Goal: Task Accomplishment & Management: Manage account settings

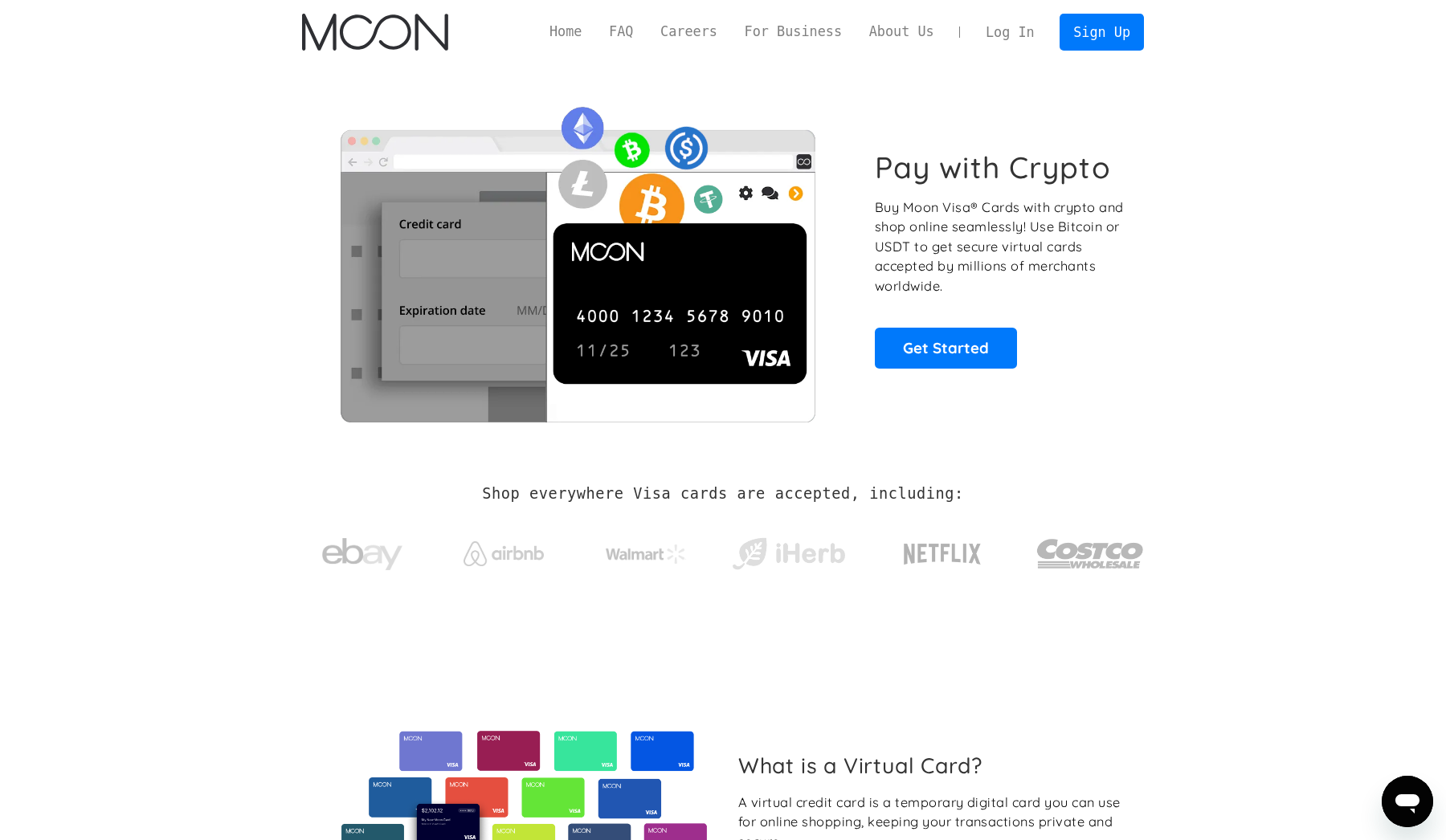
click at [1019, 29] on link "Log In" at bounding box center [1010, 32] width 76 height 35
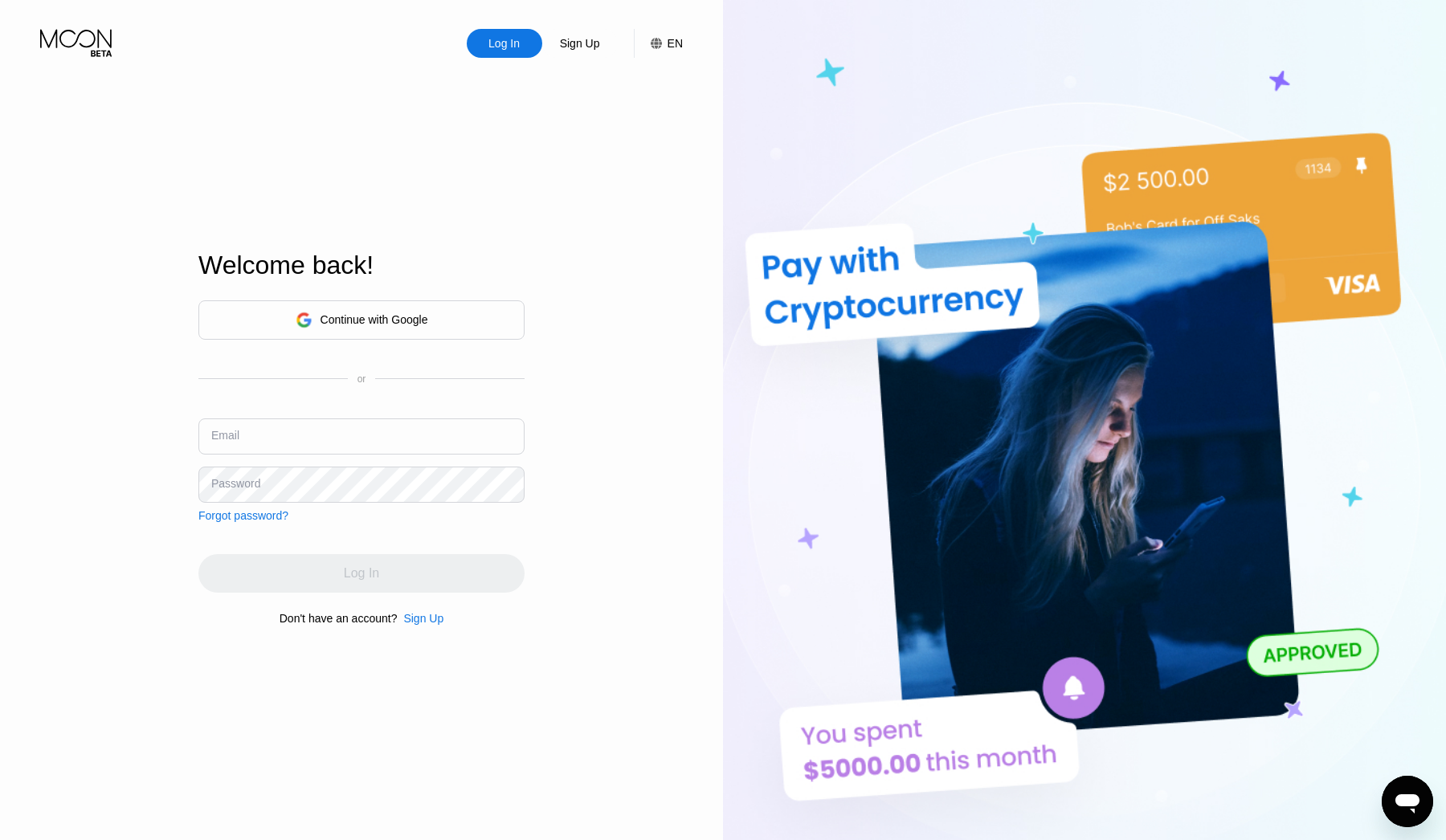
click at [445, 311] on div "Continue with Google" at bounding box center [362, 319] width 326 height 39
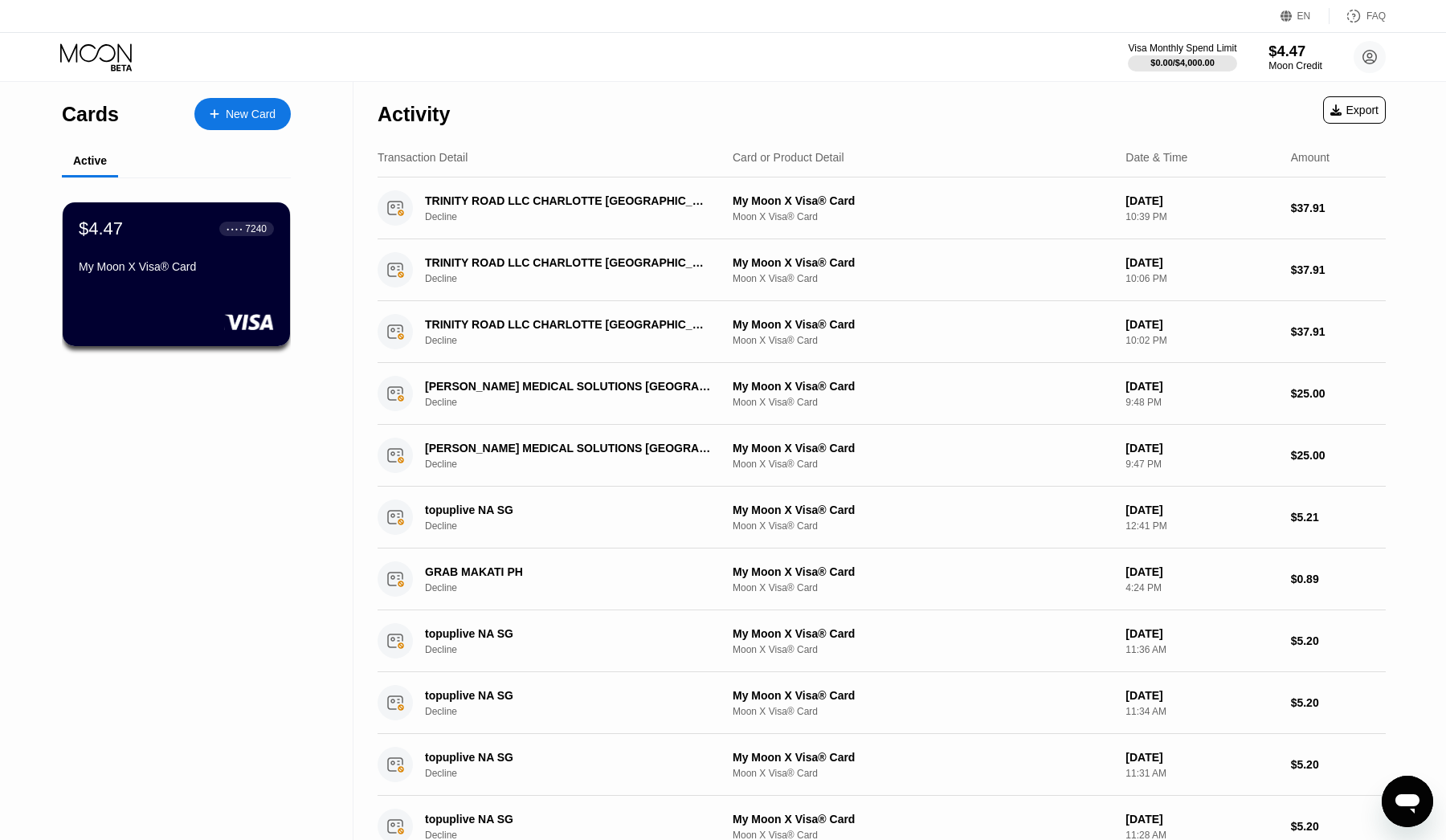
click at [1294, 59] on div "$4.47" at bounding box center [1295, 51] width 54 height 17
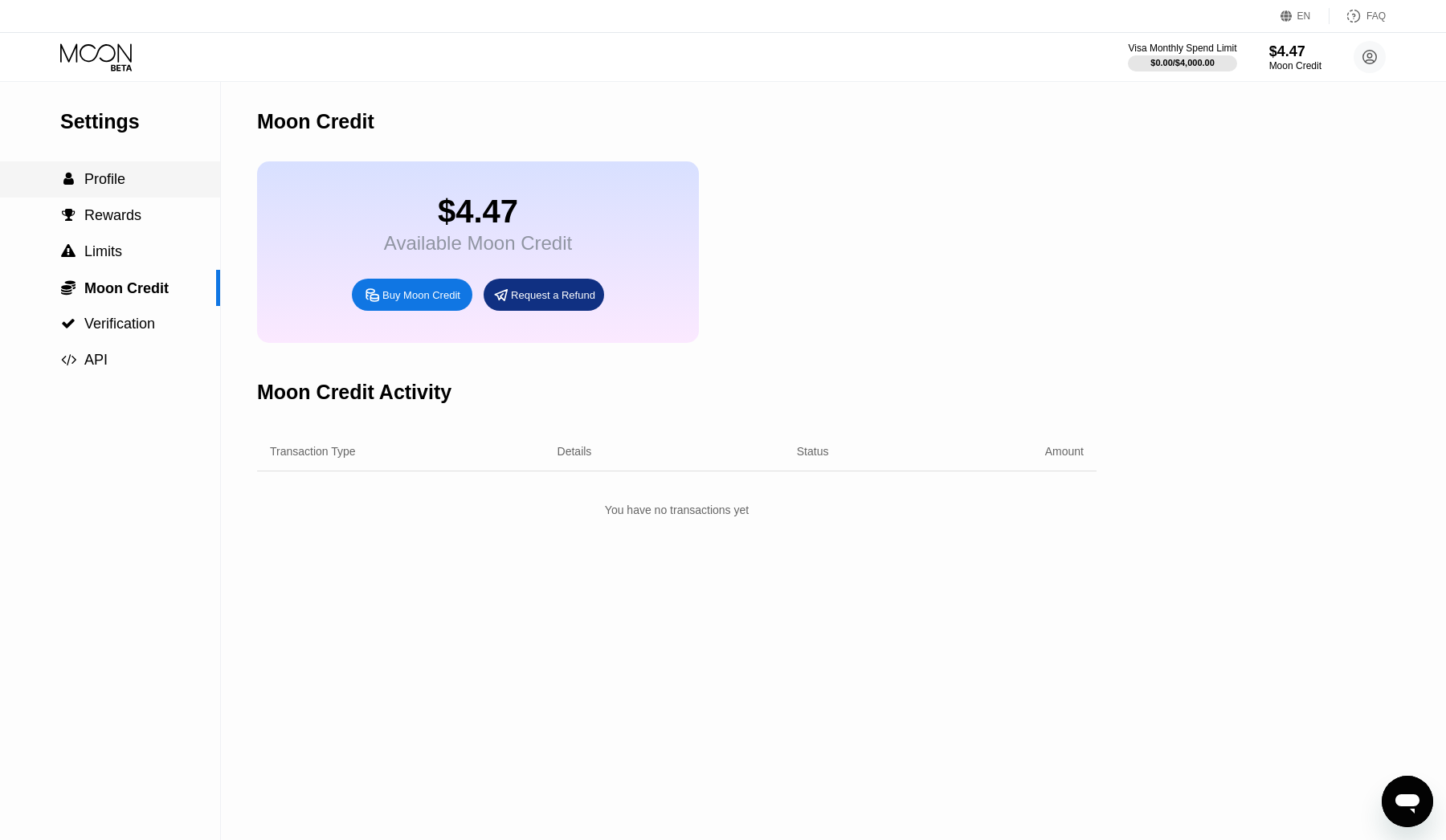
click at [130, 187] on div " Profile" at bounding box center [110, 179] width 221 height 17
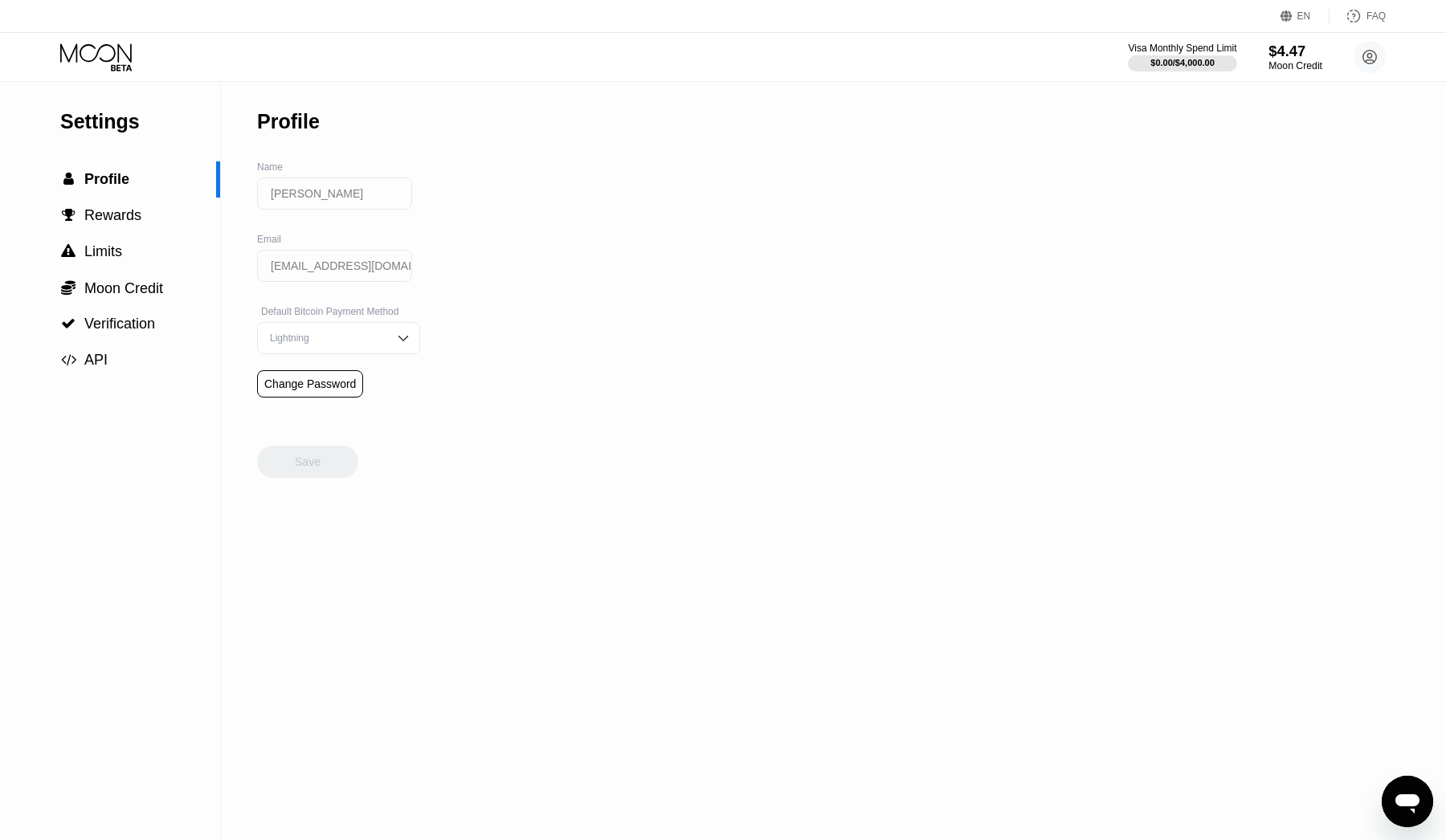
click at [1281, 47] on div "$4.47" at bounding box center [1295, 51] width 54 height 17
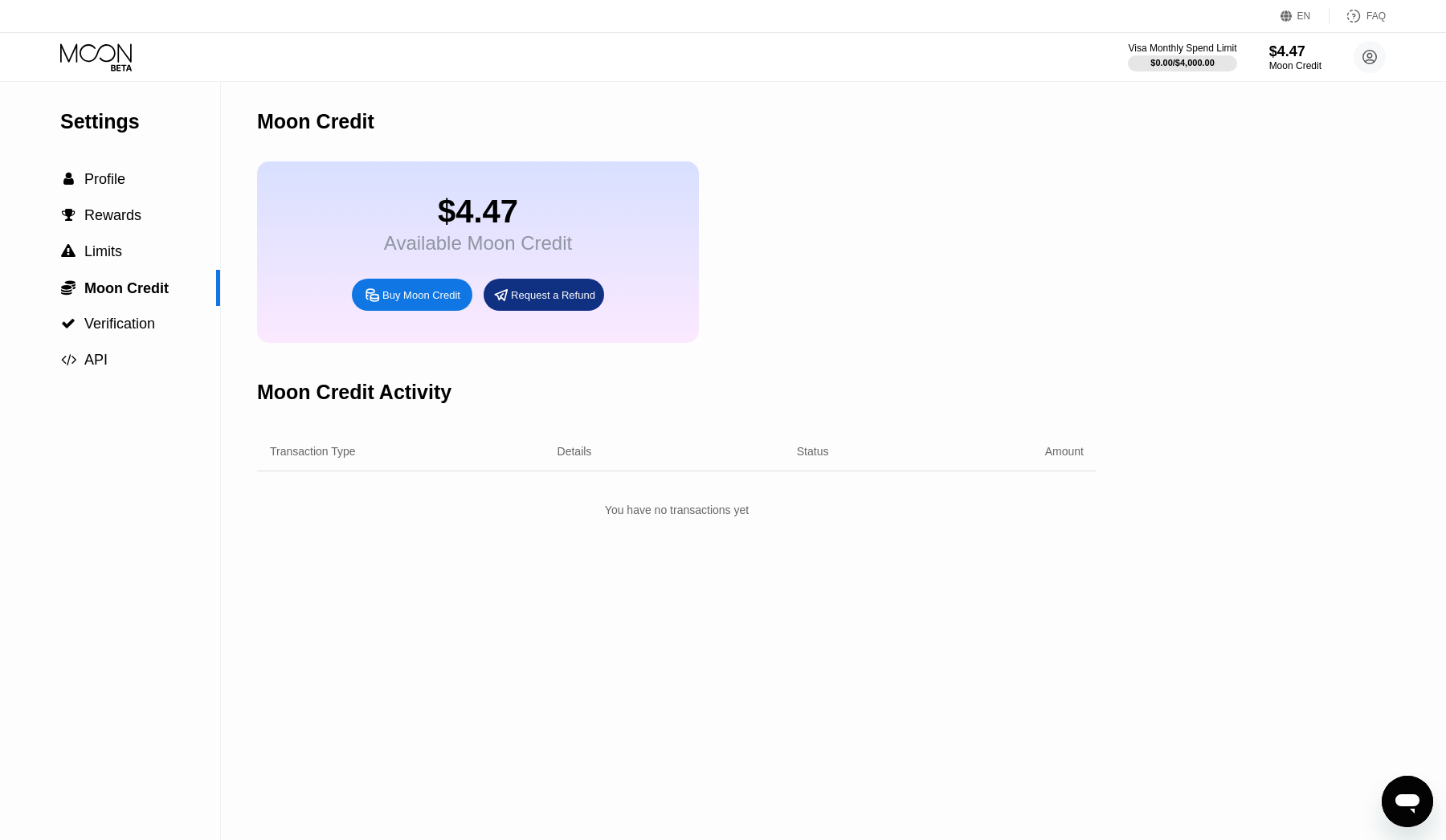
click at [106, 44] on icon at bounding box center [96, 52] width 72 height 18
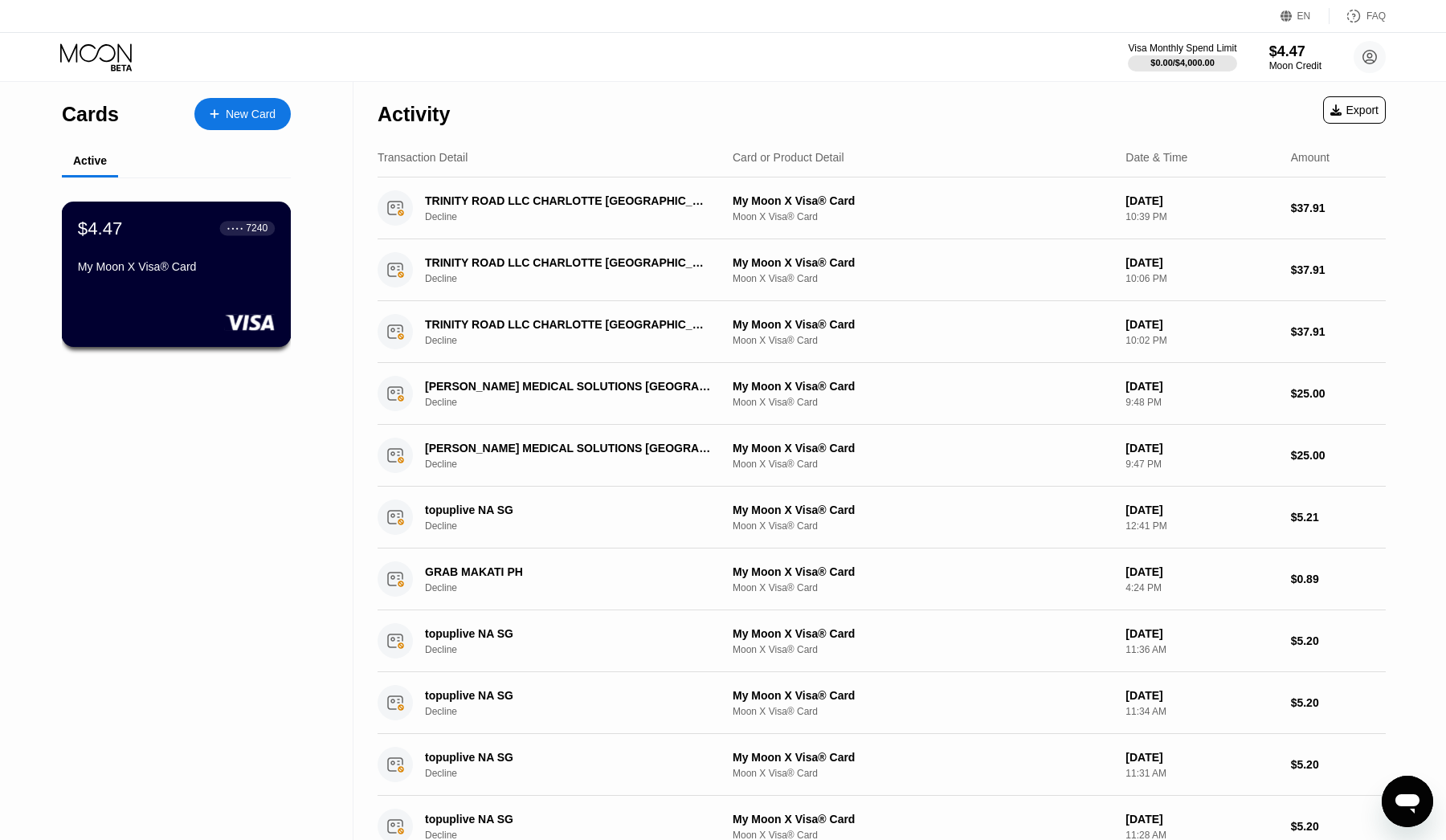
click at [199, 273] on div "My Moon X Visa® Card" at bounding box center [175, 266] width 197 height 12
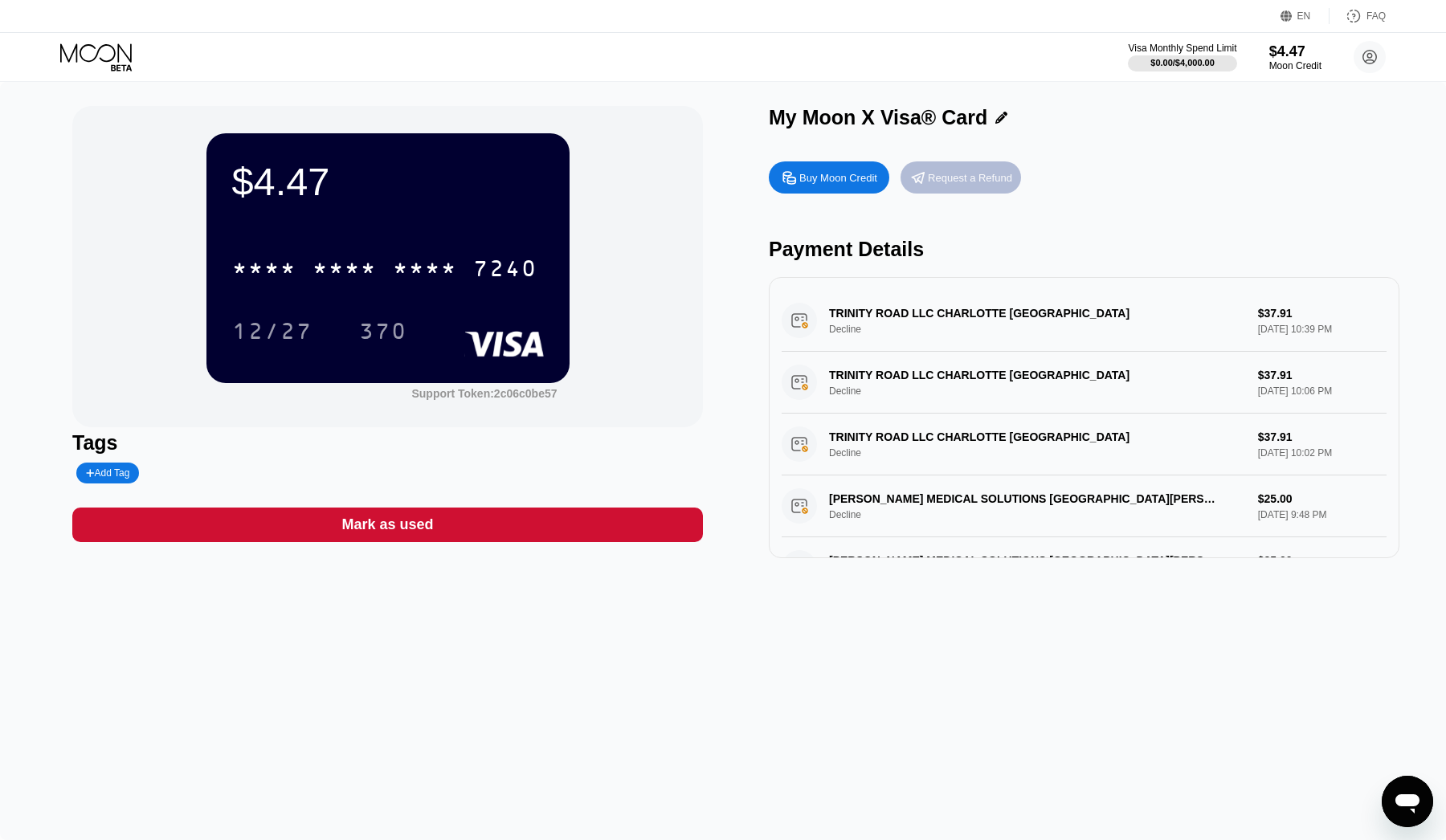
click at [990, 176] on div "Request a Refund" at bounding box center [970, 177] width 84 height 13
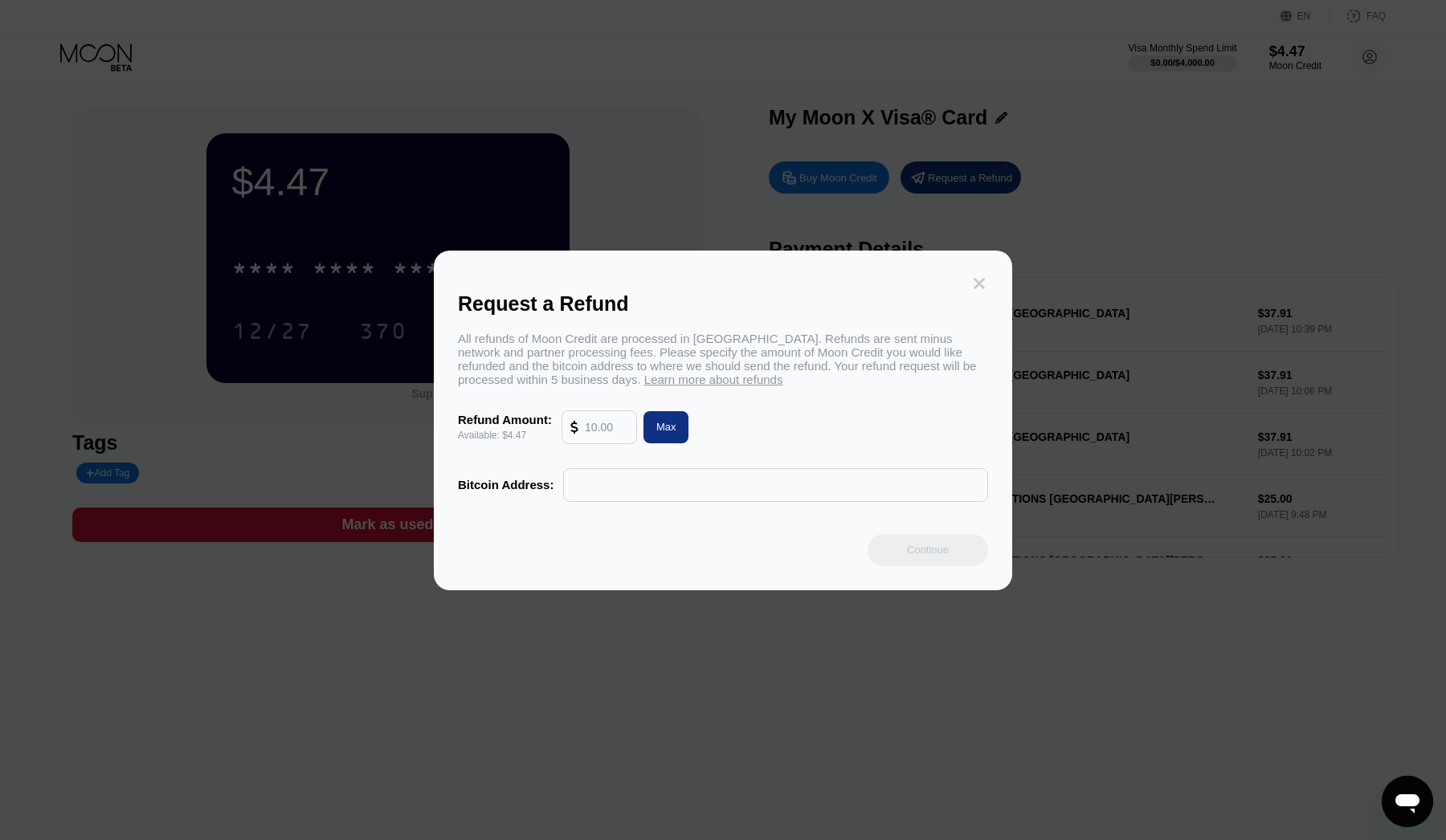
click at [984, 285] on icon at bounding box center [979, 284] width 12 height 12
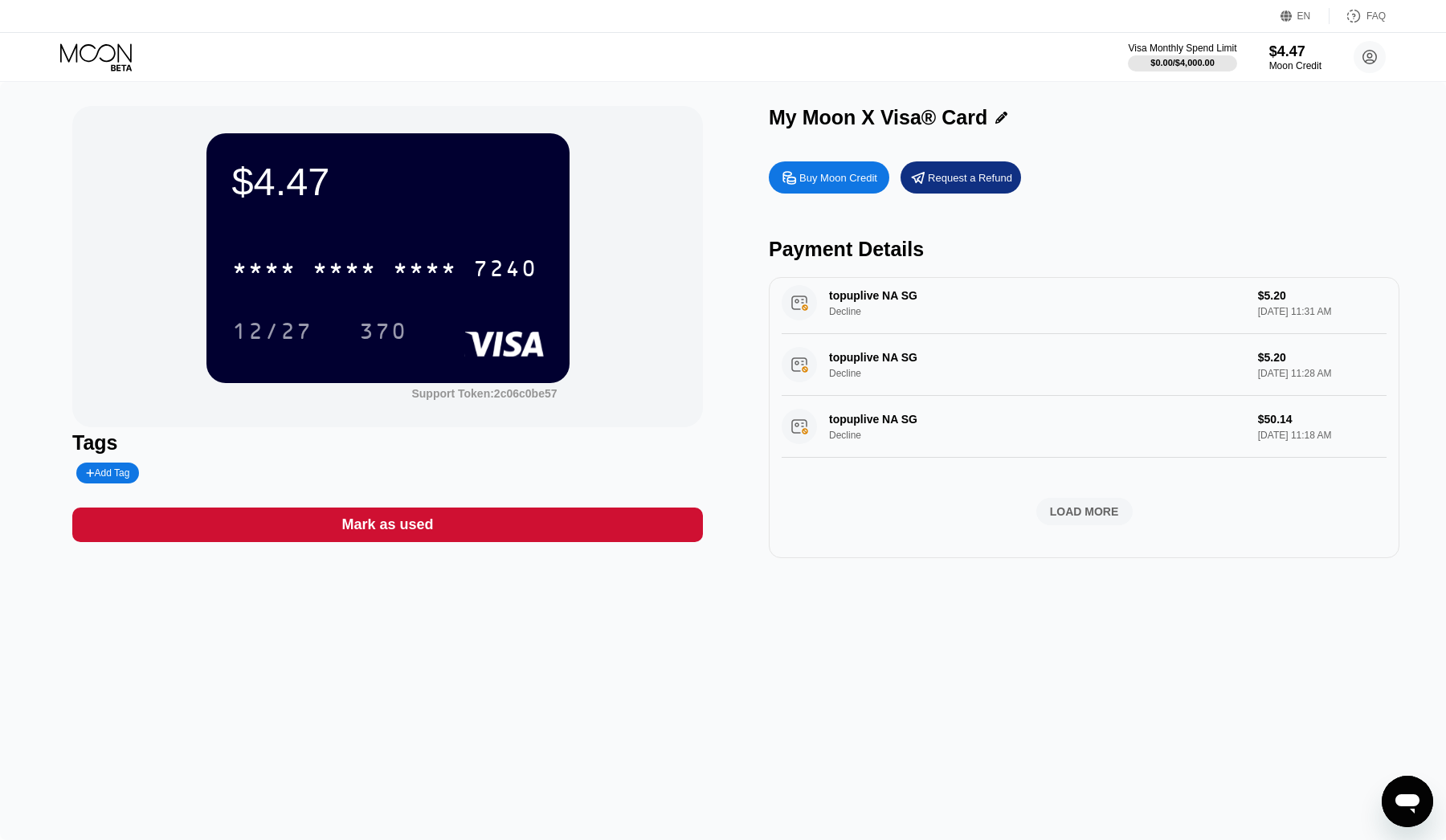
scroll to position [574, 0]
click at [1375, 57] on circle at bounding box center [1370, 58] width 33 height 33
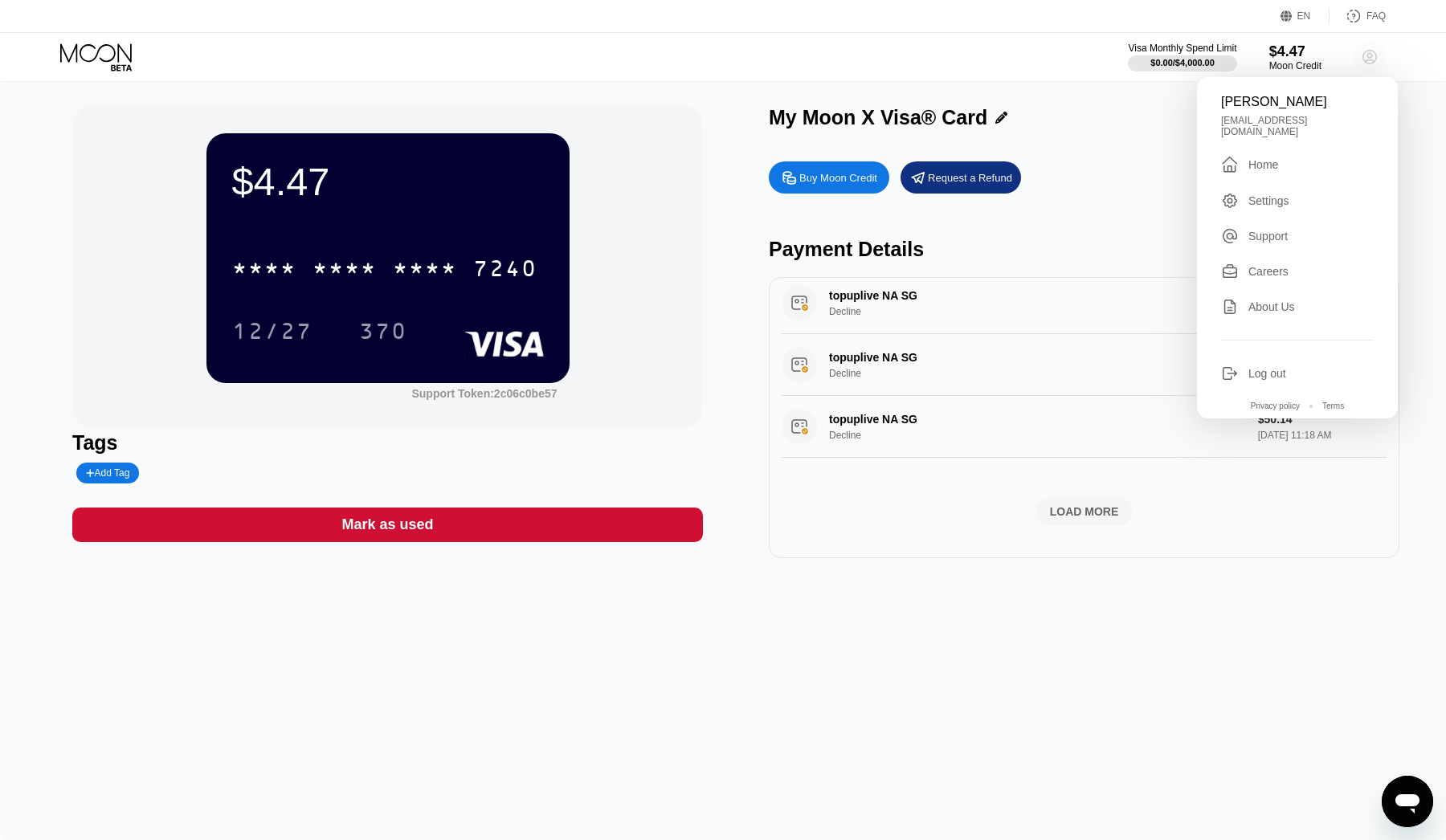
click at [1375, 57] on circle at bounding box center [1370, 58] width 33 height 33
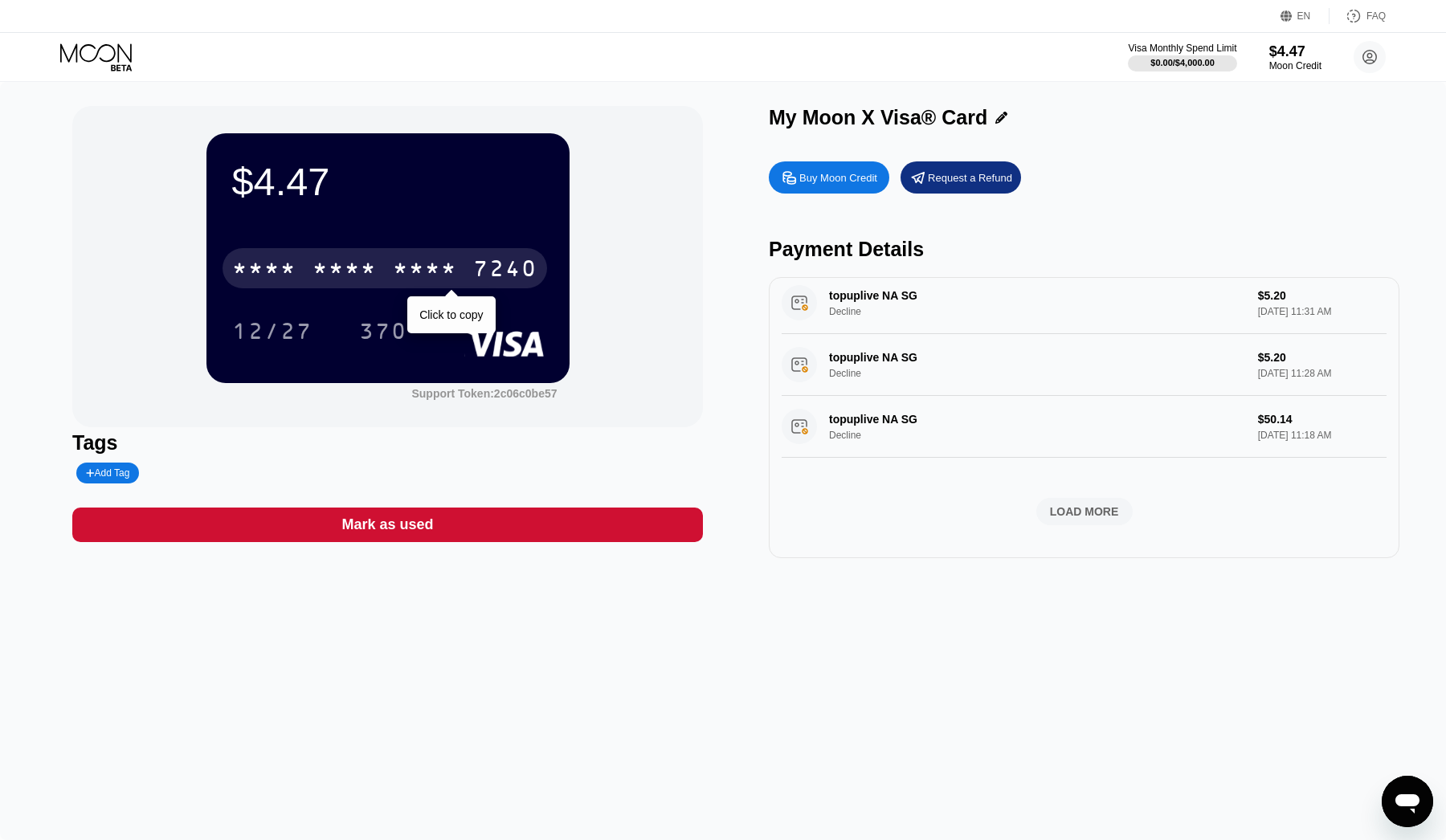
click at [384, 270] on div "* * * * * * * * * * * * 7240" at bounding box center [385, 268] width 324 height 40
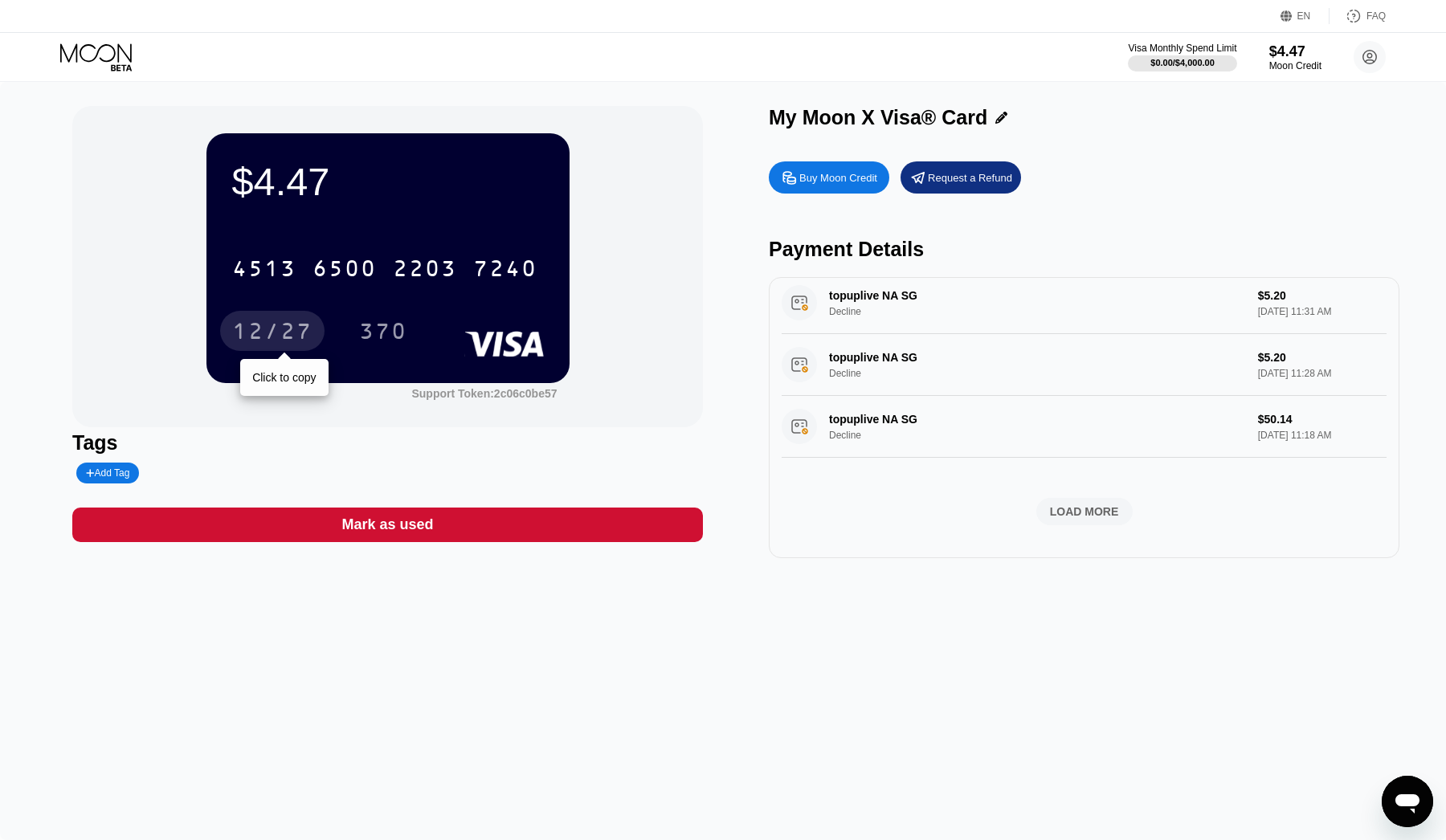
click at [294, 329] on div "12/27" at bounding box center [272, 333] width 81 height 26
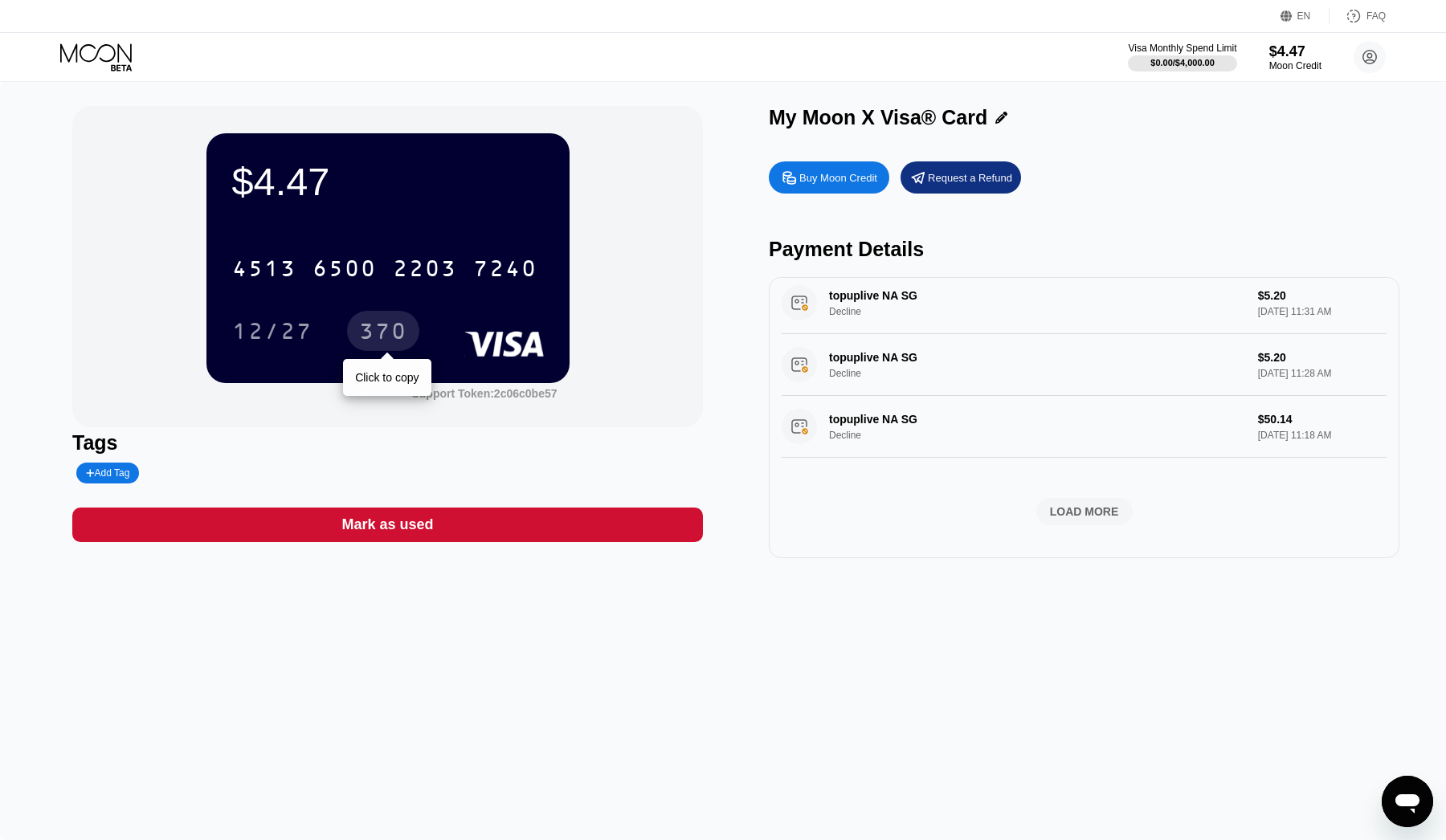
click at [375, 318] on div "370" at bounding box center [383, 331] width 72 height 40
click at [657, 721] on div "$4.47 4513 6500 2203 7240 12/27 370 Support Token: 2c06c0be57 Tags Add Tag Mark…" at bounding box center [723, 460] width 1446 height 758
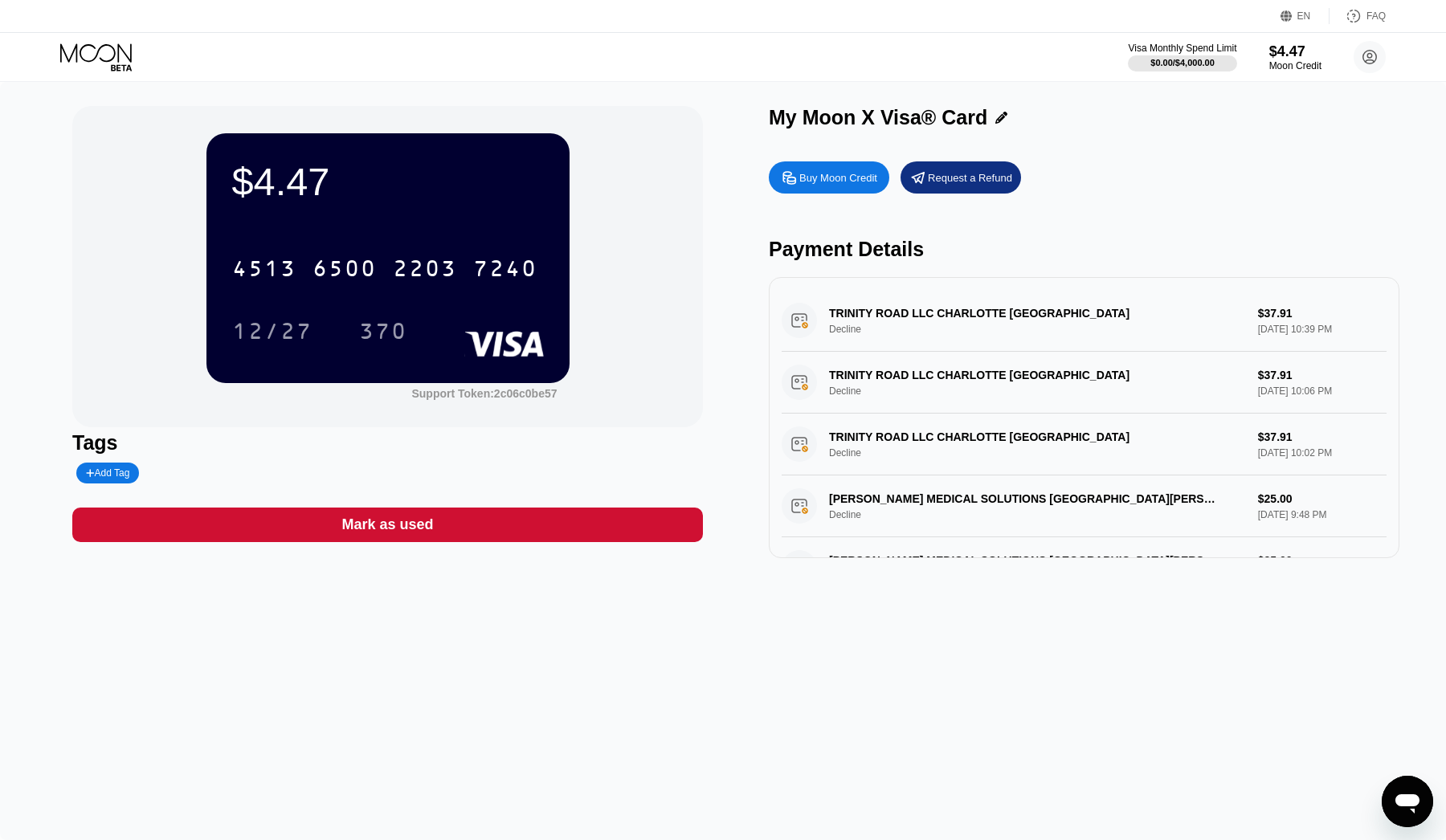
scroll to position [0, 0]
